Goal: Task Accomplishment & Management: Manage account settings

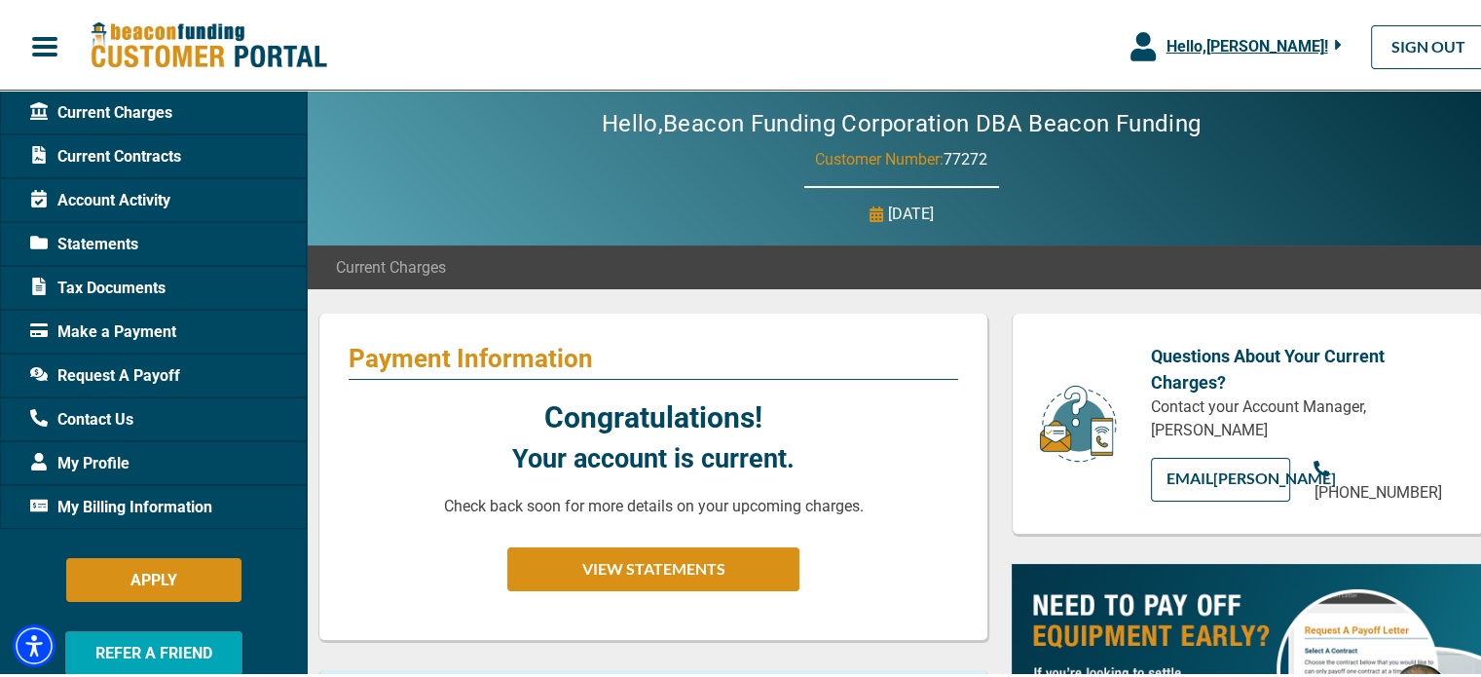
click at [1287, 50] on span "Hello, [PERSON_NAME] !" at bounding box center [1246, 43] width 162 height 18
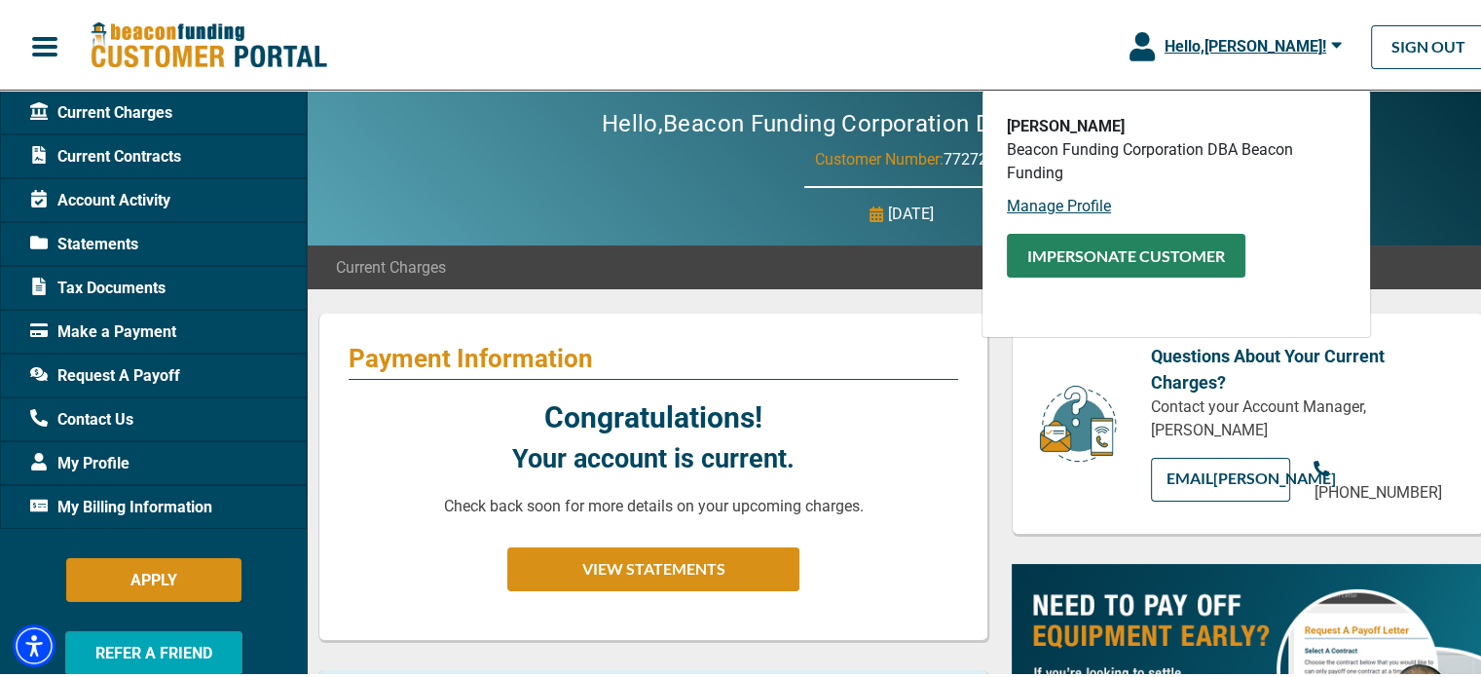
click at [1064, 255] on button "Impersonate Customer" at bounding box center [1125, 253] width 238 height 44
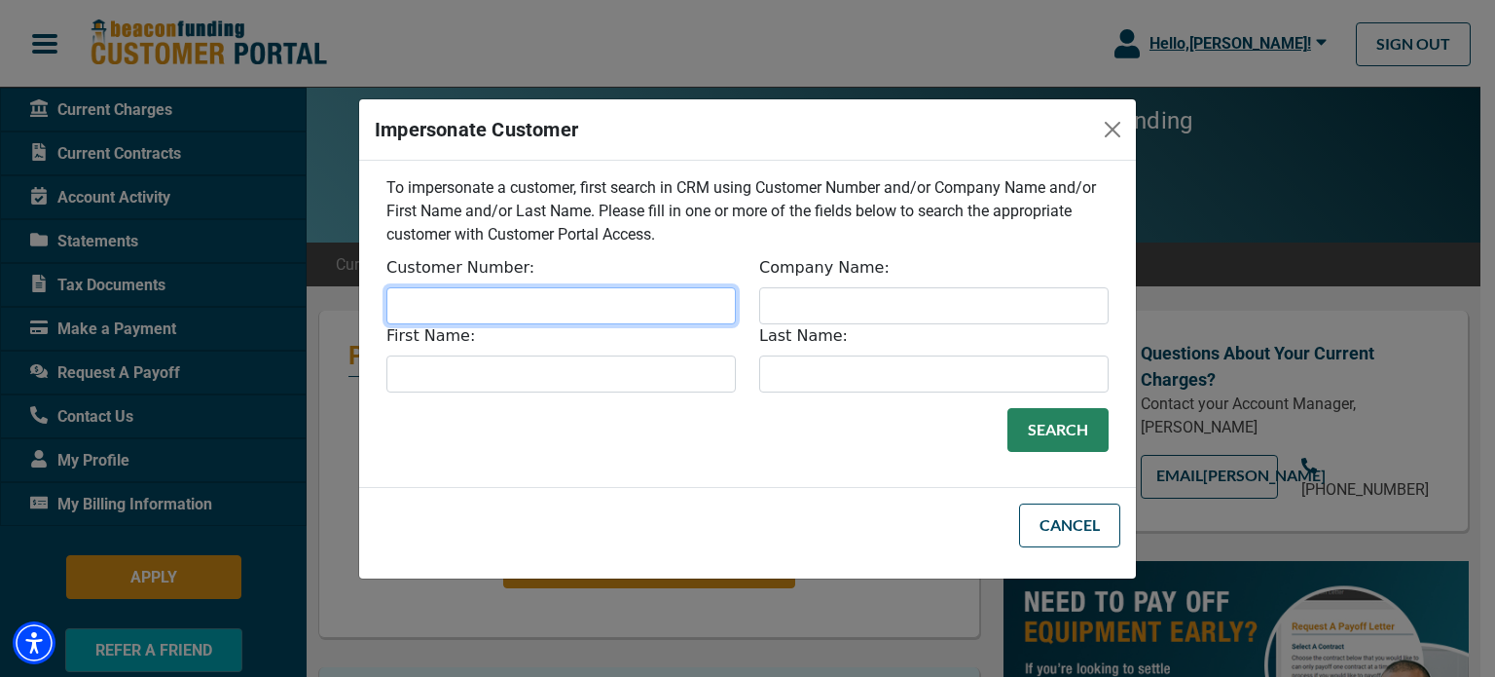
click at [592, 295] on input "Customer Number:" at bounding box center [560, 305] width 349 height 37
type input "32909"
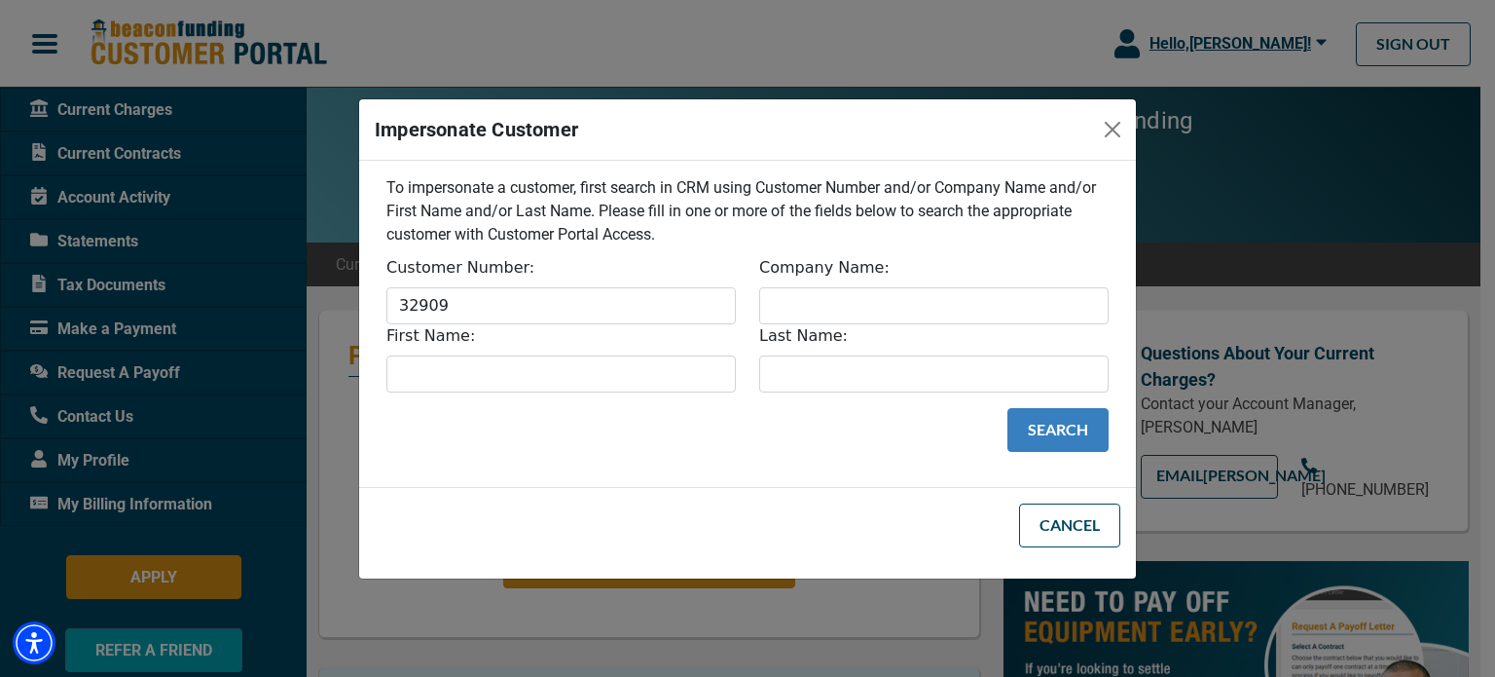
click at [1060, 429] on button "Search" at bounding box center [1057, 430] width 101 height 44
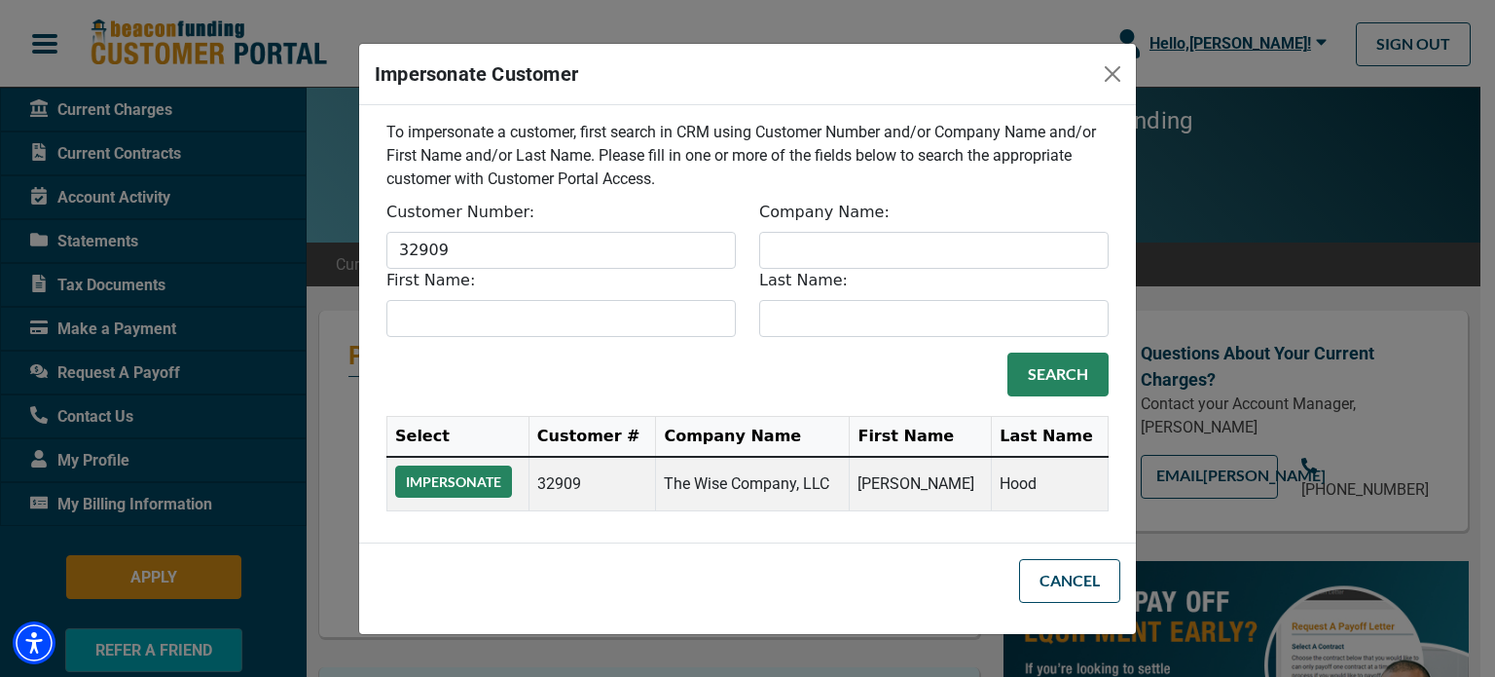
click at [439, 481] on button "Impersonate" at bounding box center [453, 481] width 117 height 32
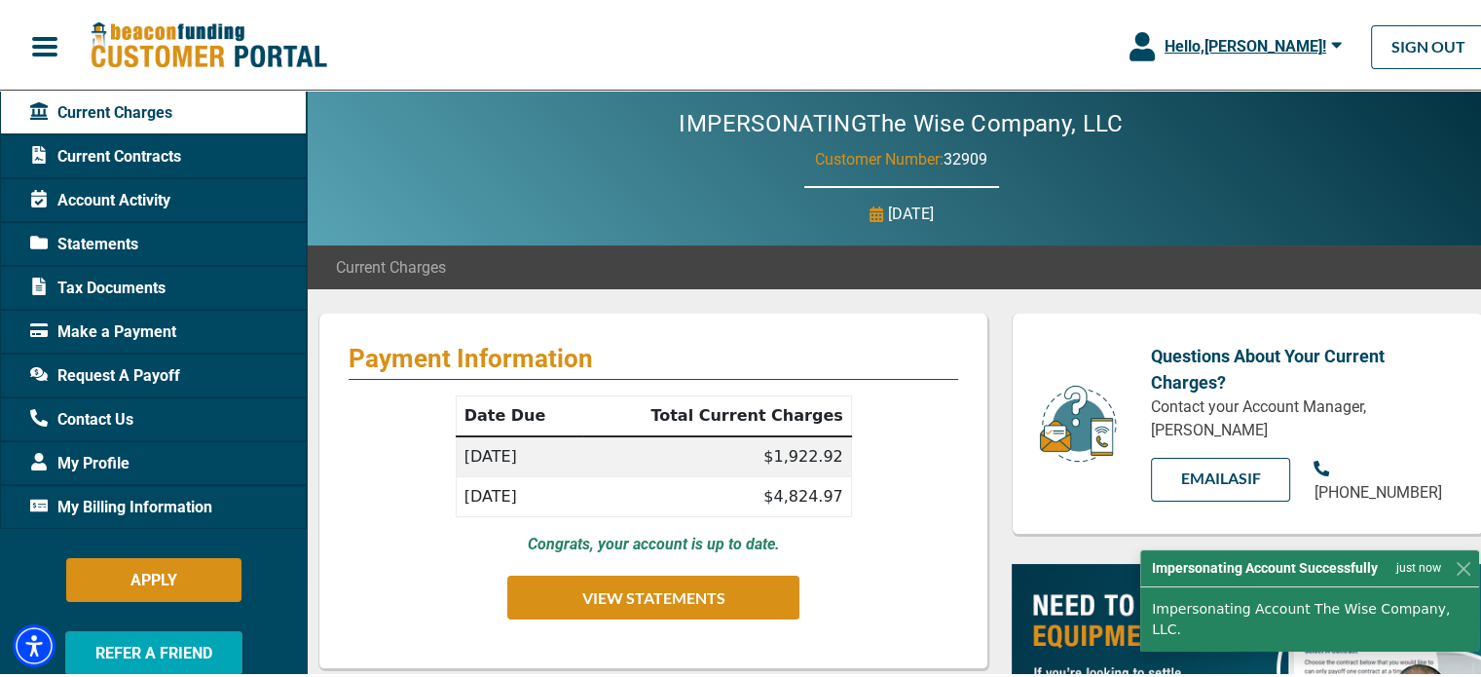
click at [90, 503] on span "My Billing Information" at bounding box center [121, 504] width 182 height 23
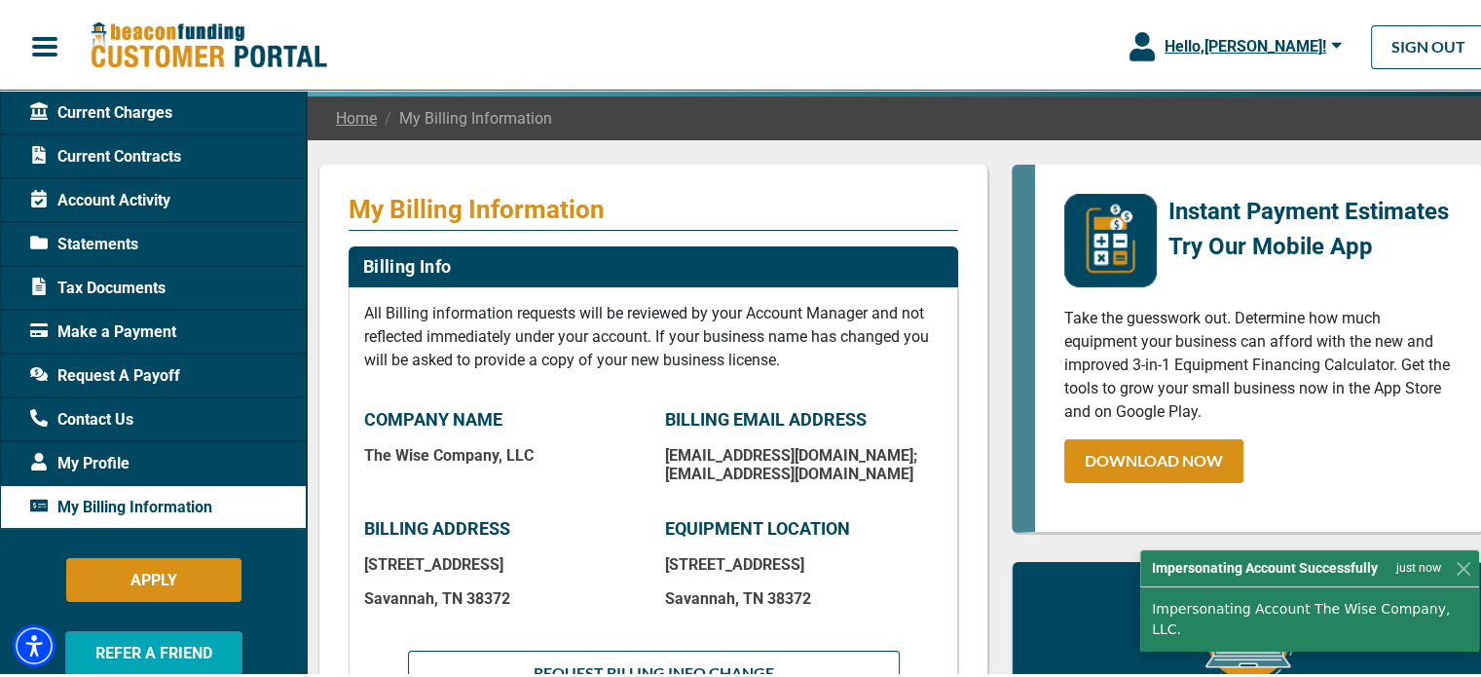
scroll to position [292, 0]
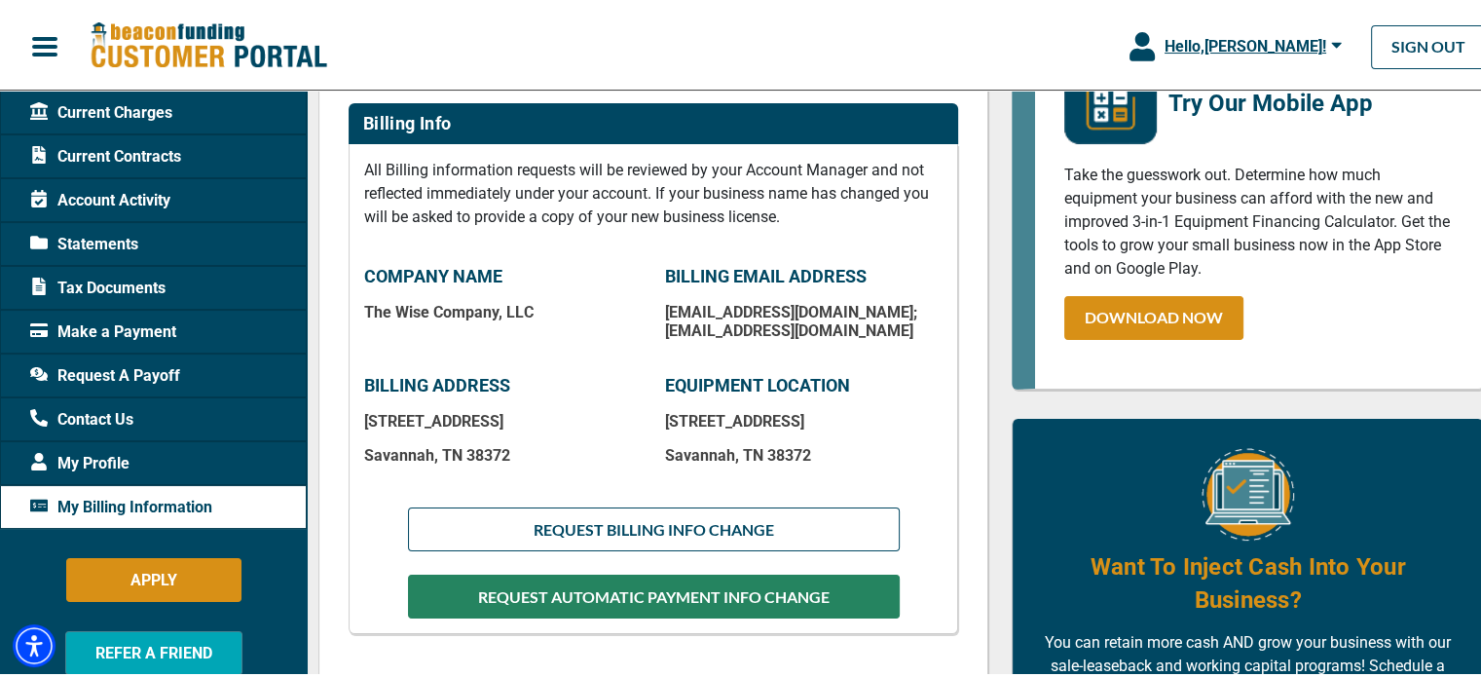
click at [578, 587] on button "REQUEST AUTOMATIC PAYMENT INFO CHANGE" at bounding box center [654, 593] width 492 height 44
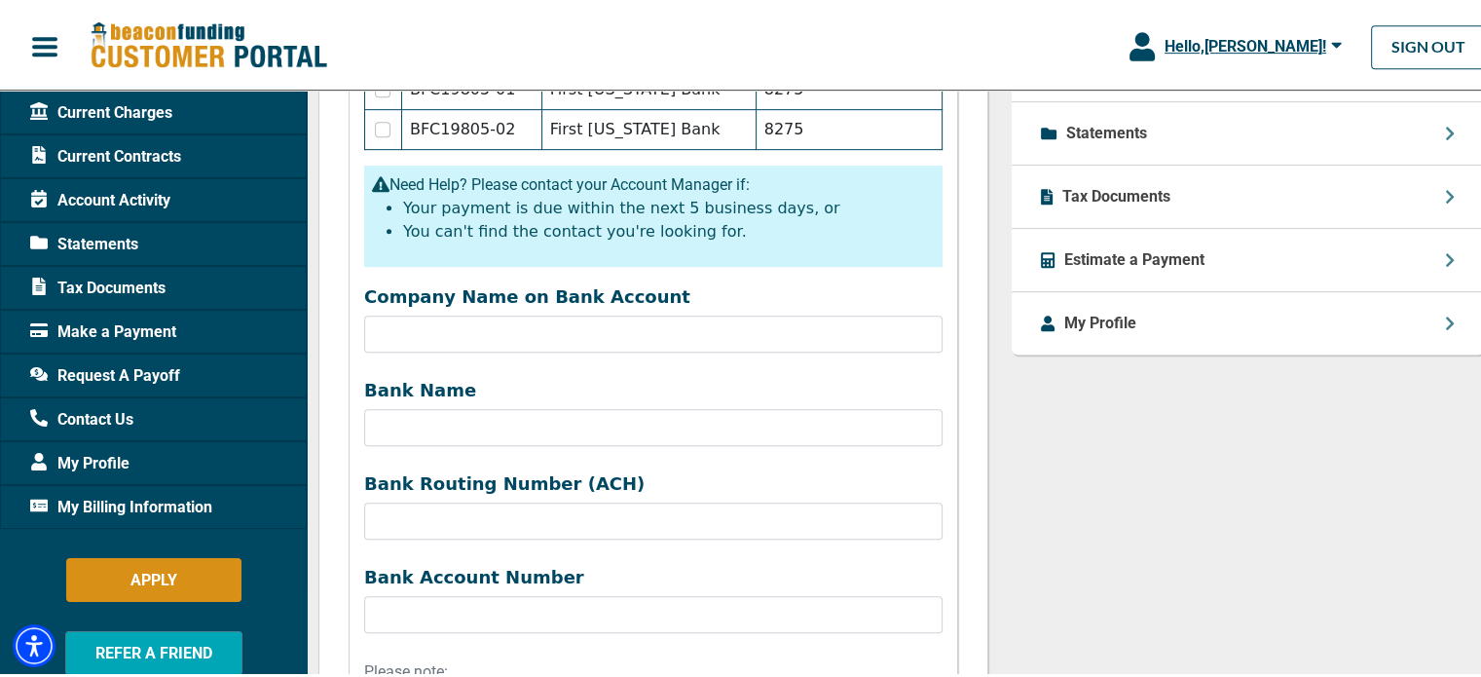
scroll to position [476, 0]
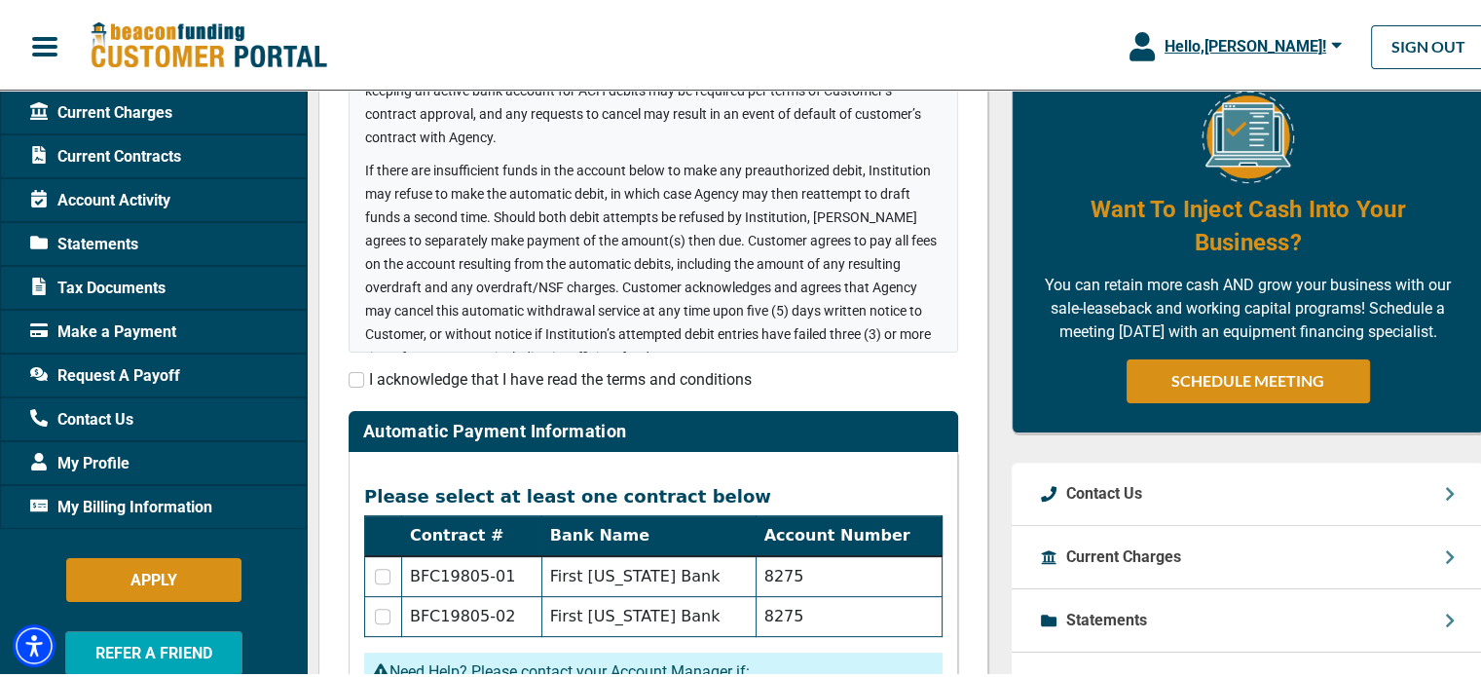
click at [101, 235] on span "Statements" at bounding box center [84, 241] width 108 height 23
